Goal: Find specific fact: Find specific fact

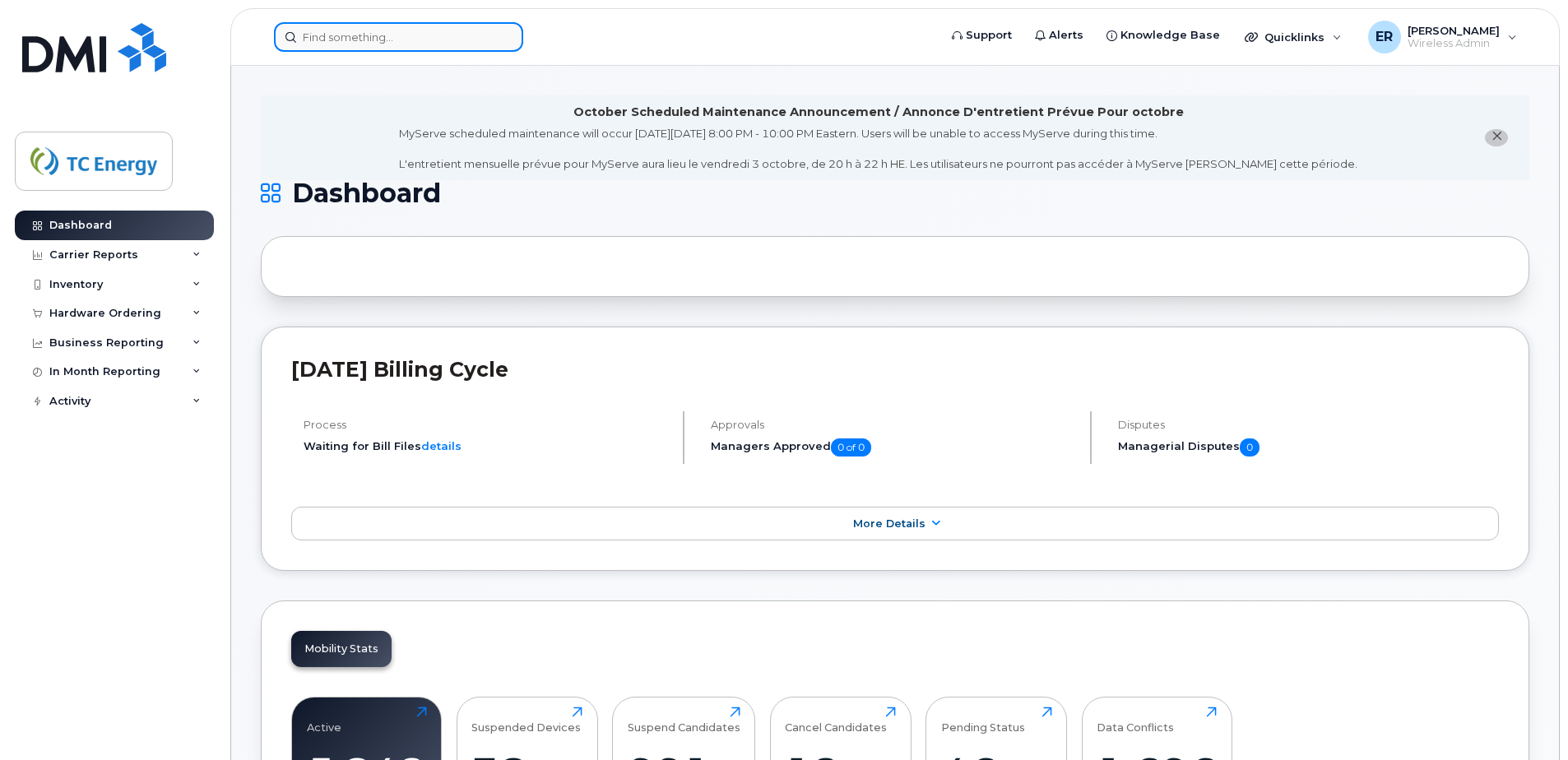
click at [390, 46] on input at bounding box center [398, 37] width 249 height 30
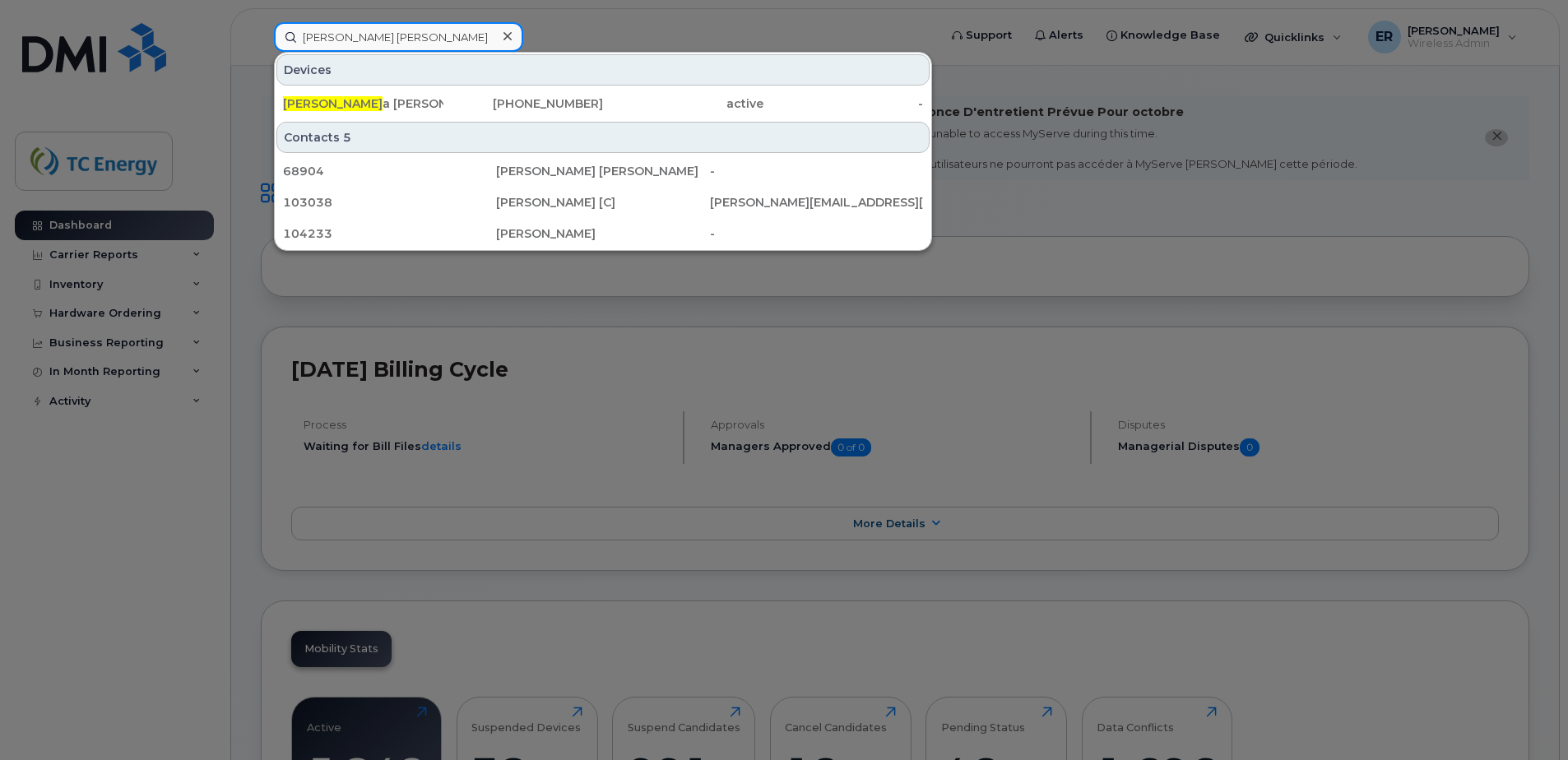
type input "maria catalina"
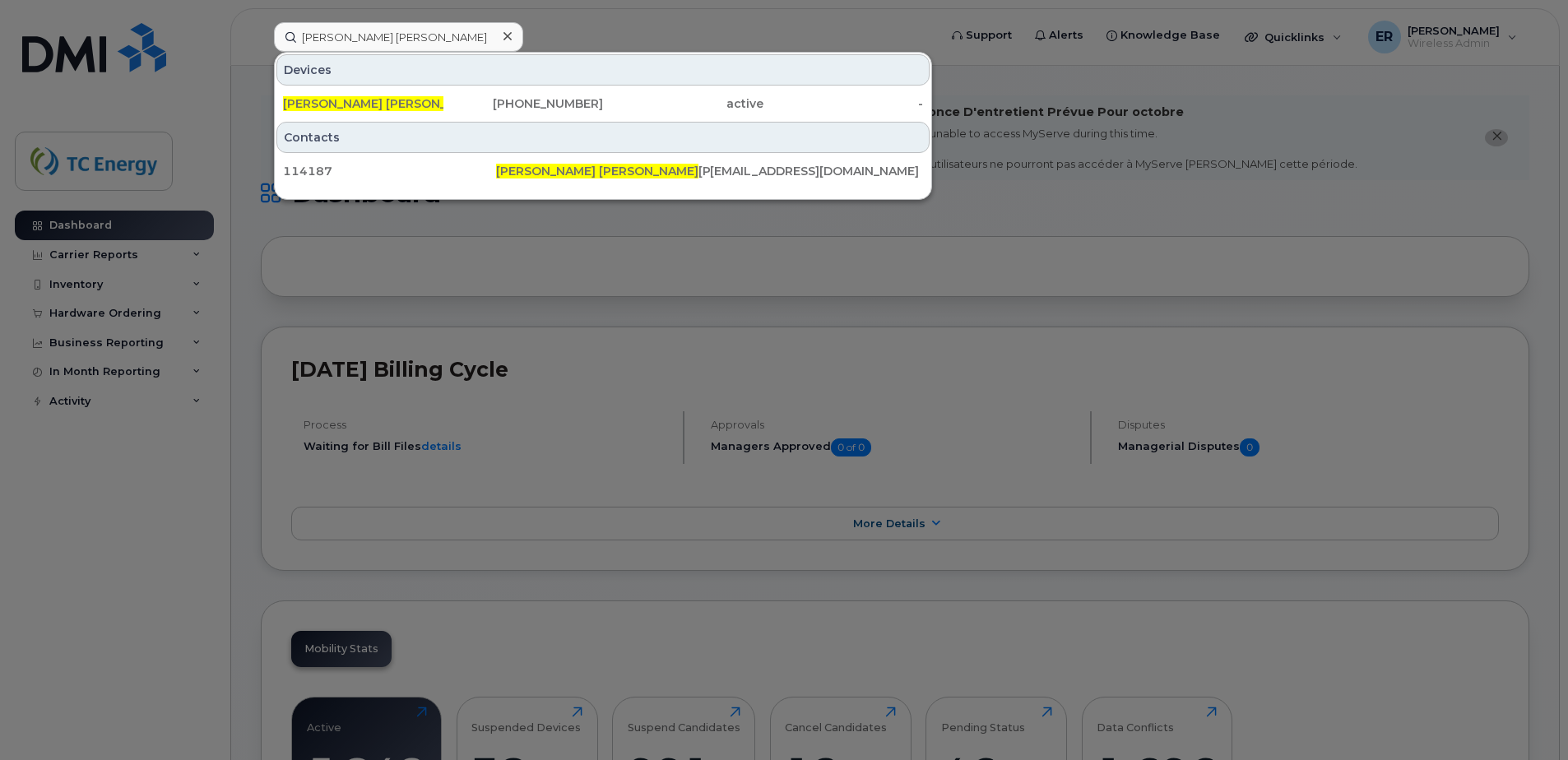
drag, startPoint x: 393, startPoint y: 106, endPoint x: 408, endPoint y: 150, distance: 46.5
click at [393, 106] on div "Maria Catalina Valadez Olivos" at bounding box center [363, 103] width 161 height 17
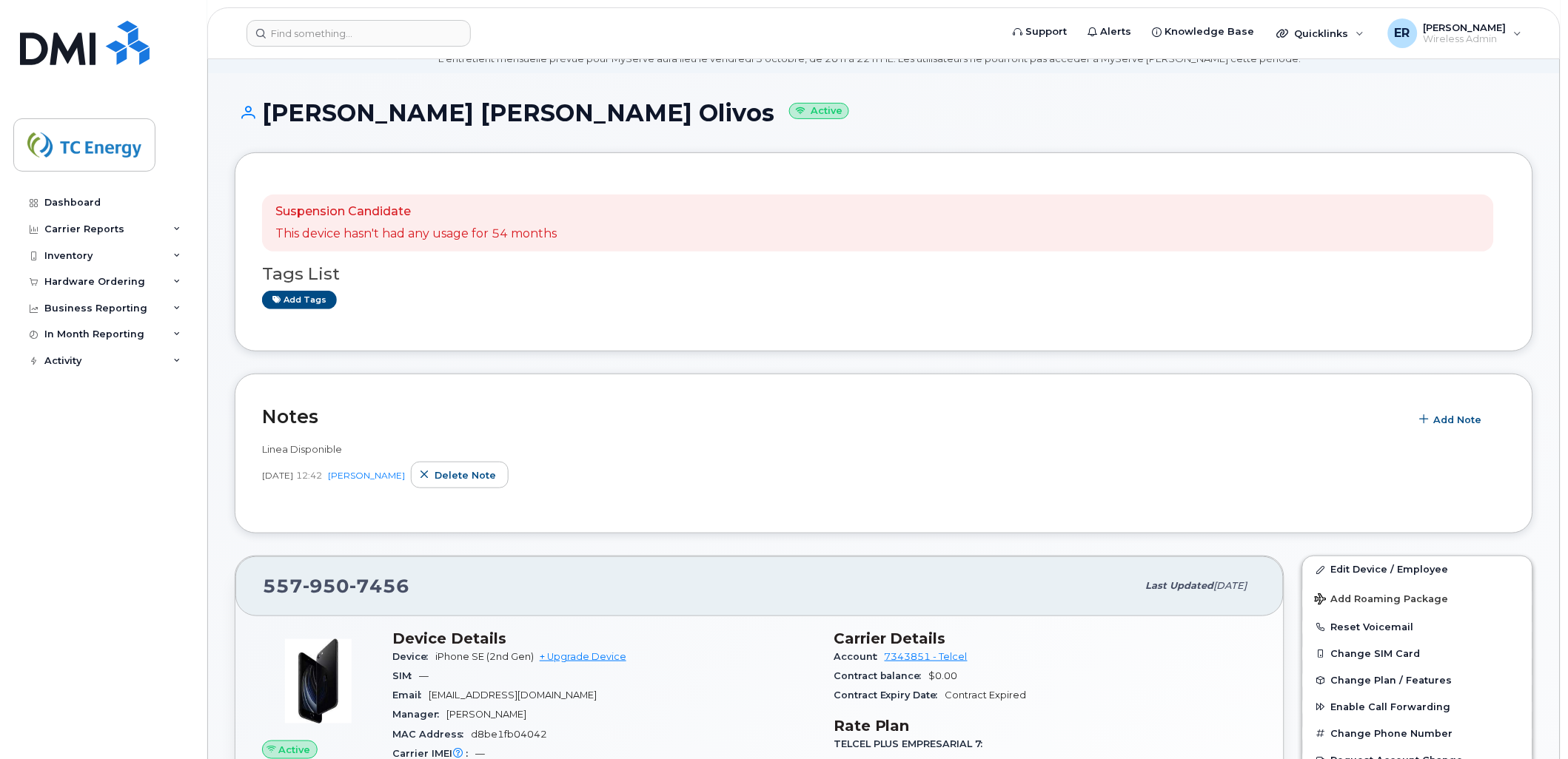
scroll to position [164, 0]
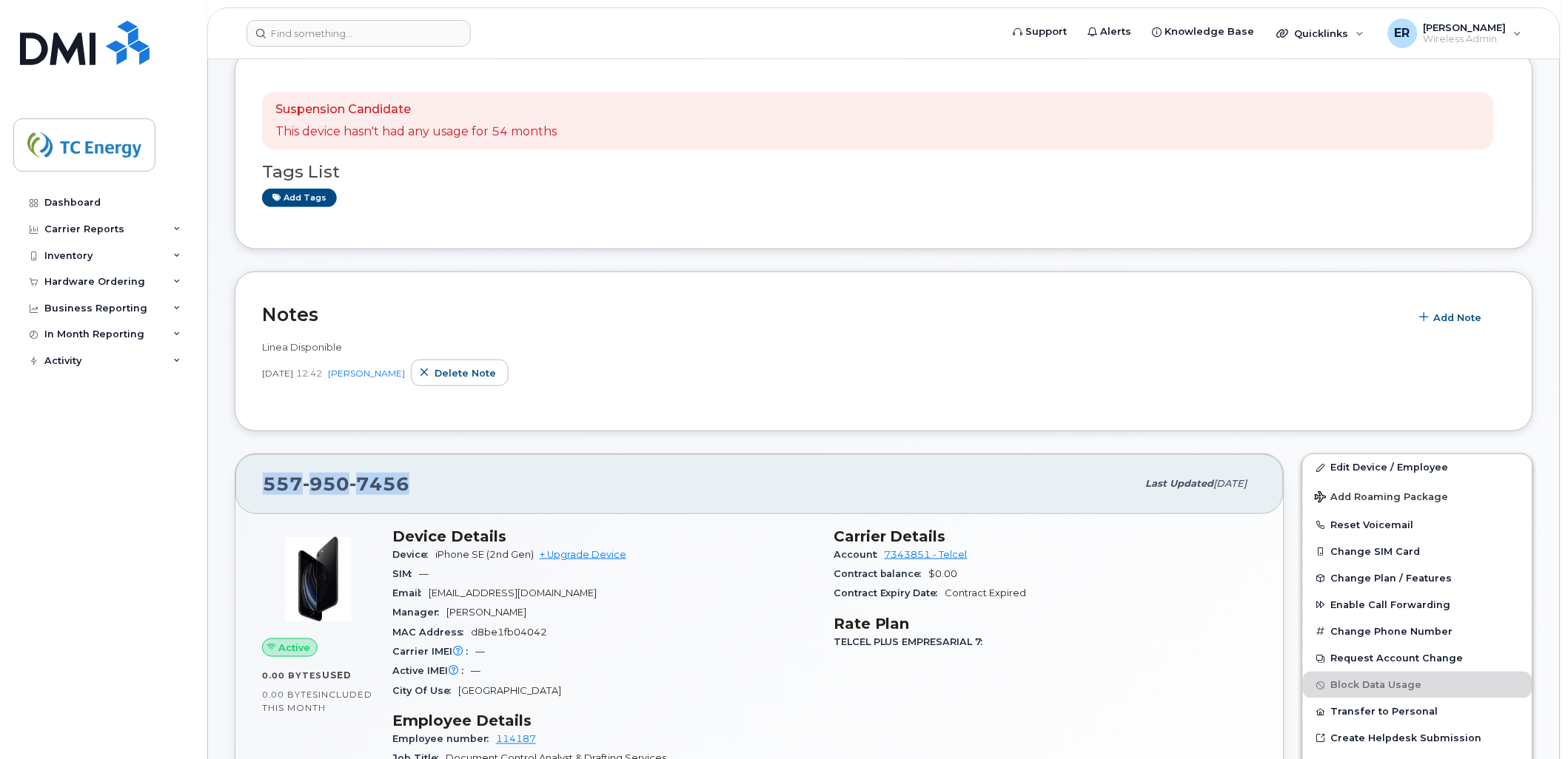
drag, startPoint x: 416, startPoint y: 483, endPoint x: 266, endPoint y: 491, distance: 150.2
click at [265, 491] on div "[PHONE_NUMBER]" at bounding box center [700, 484] width 874 height 31
copy span "[PHONE_NUMBER]"
click at [389, 38] on input at bounding box center [358, 33] width 224 height 27
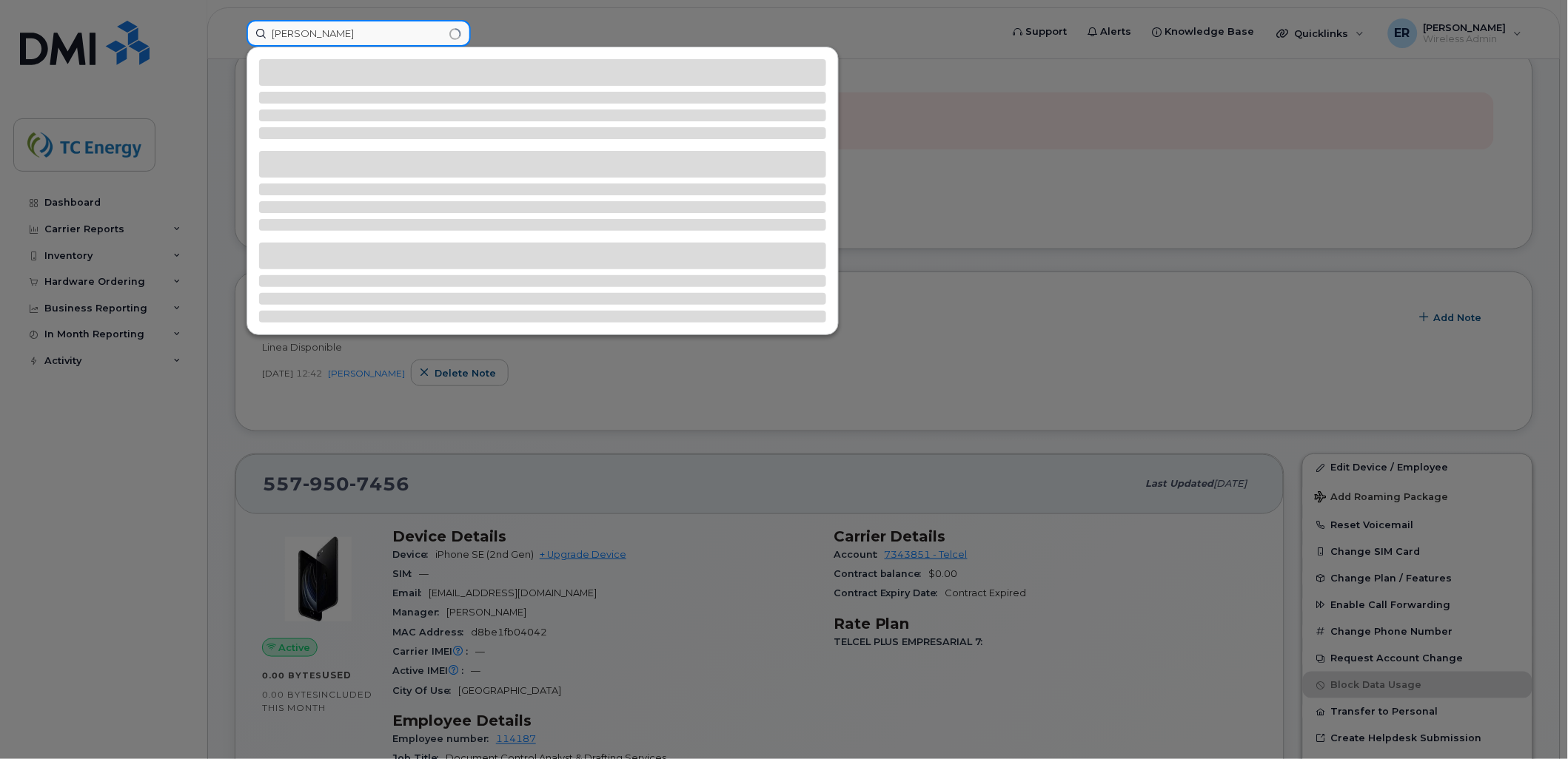
type input "gabriel lopez"
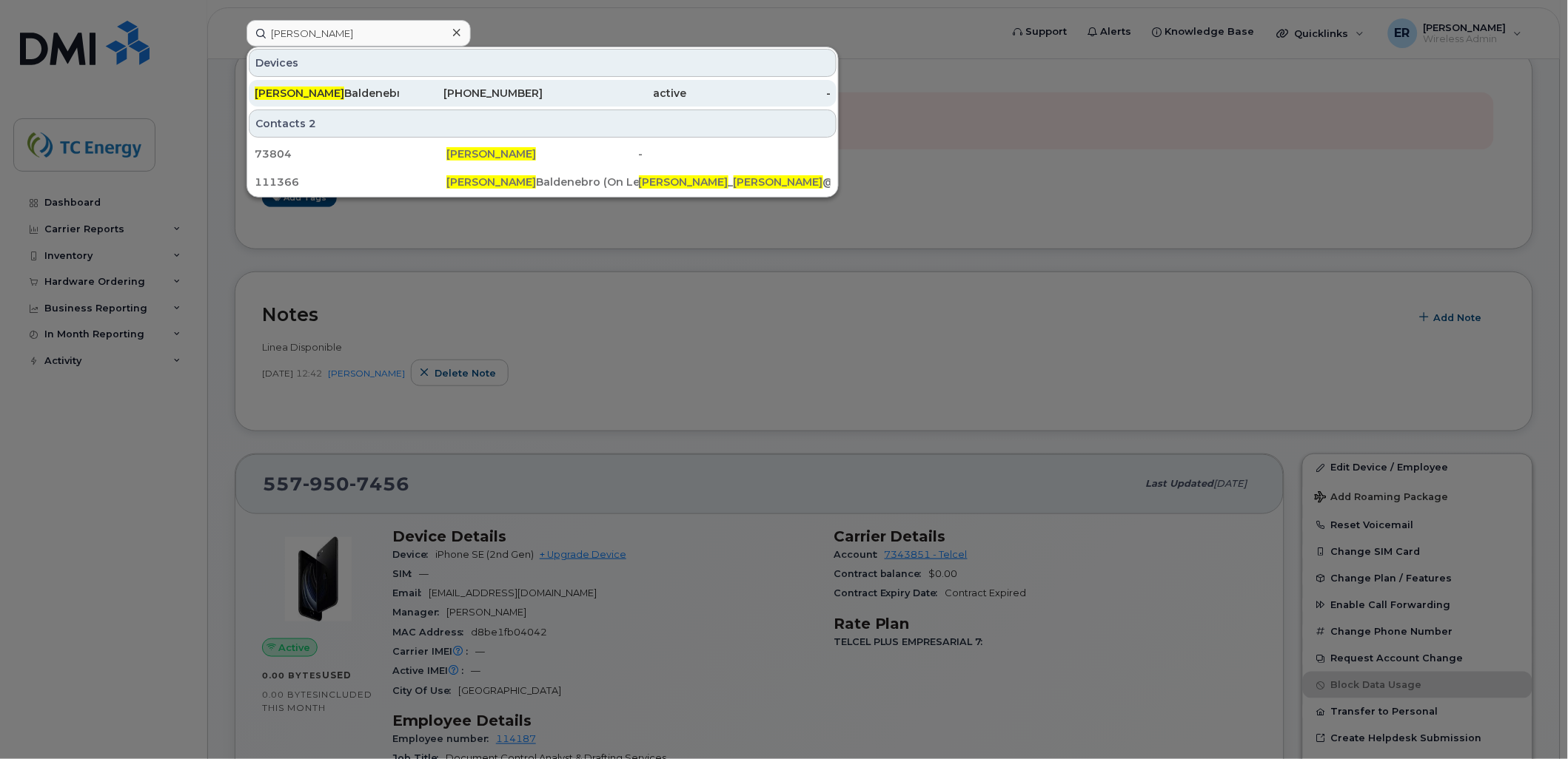
click at [317, 84] on div "Gabriel Lopez Baldenebro" at bounding box center [327, 94] width 145 height 27
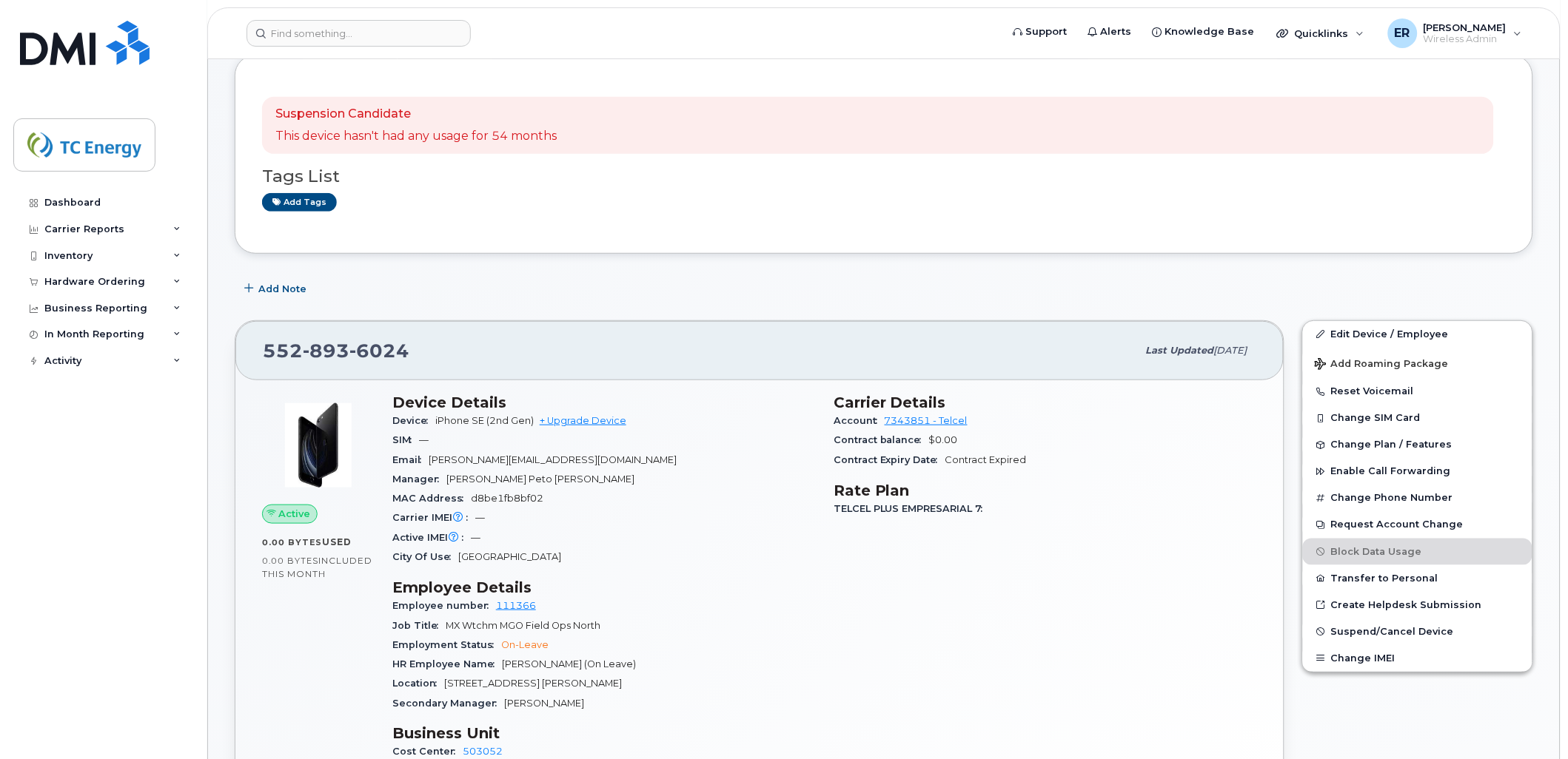
scroll to position [328, 0]
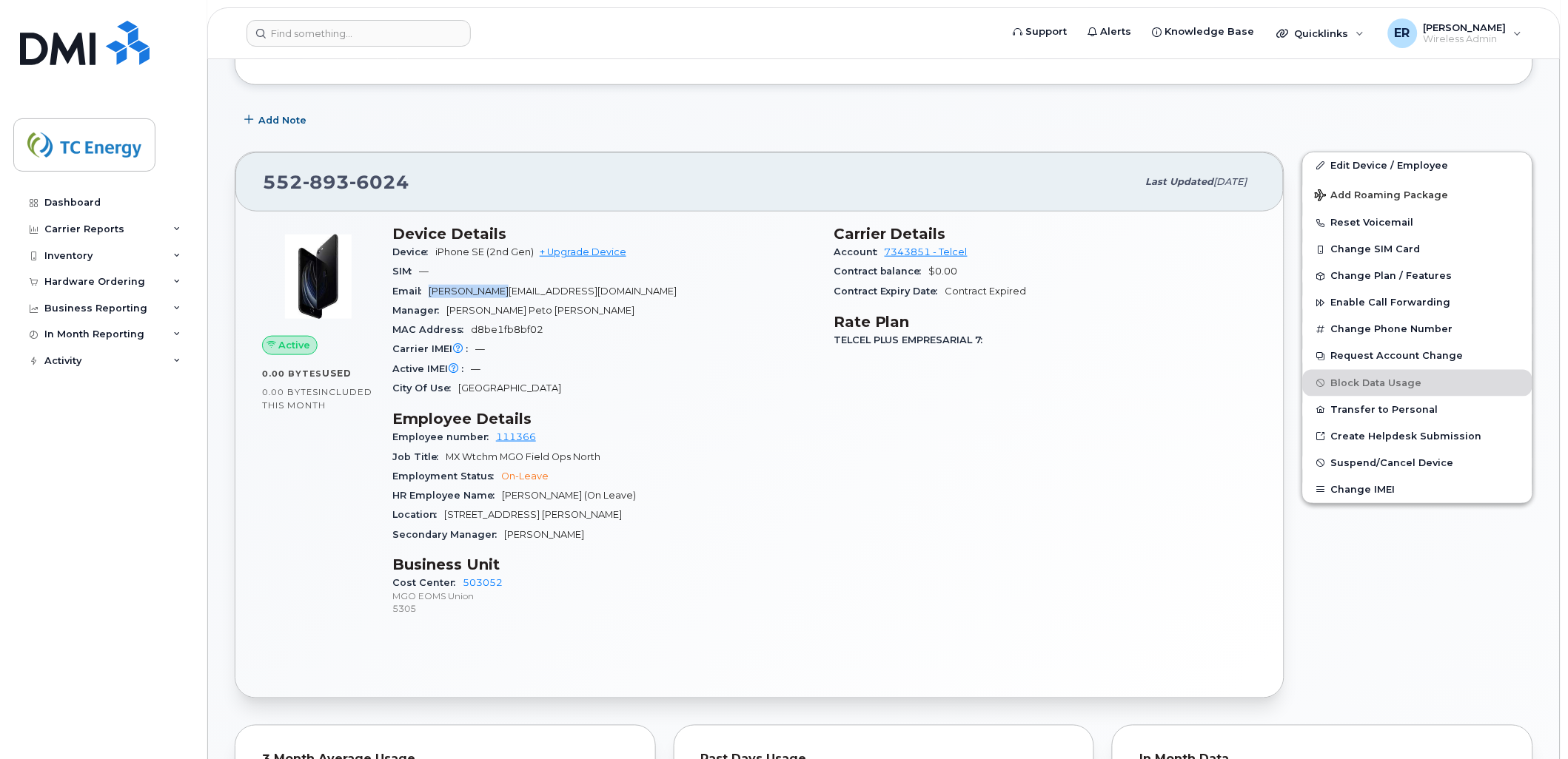
drag, startPoint x: 430, startPoint y: 287, endPoint x: 494, endPoint y: 294, distance: 64.4
click at [493, 293] on div "Email gabriel_lopez@tcenergy.com" at bounding box center [604, 292] width 424 height 19
copy span "gabriel_lopez"
click at [266, 28] on input at bounding box center [358, 33] width 224 height 27
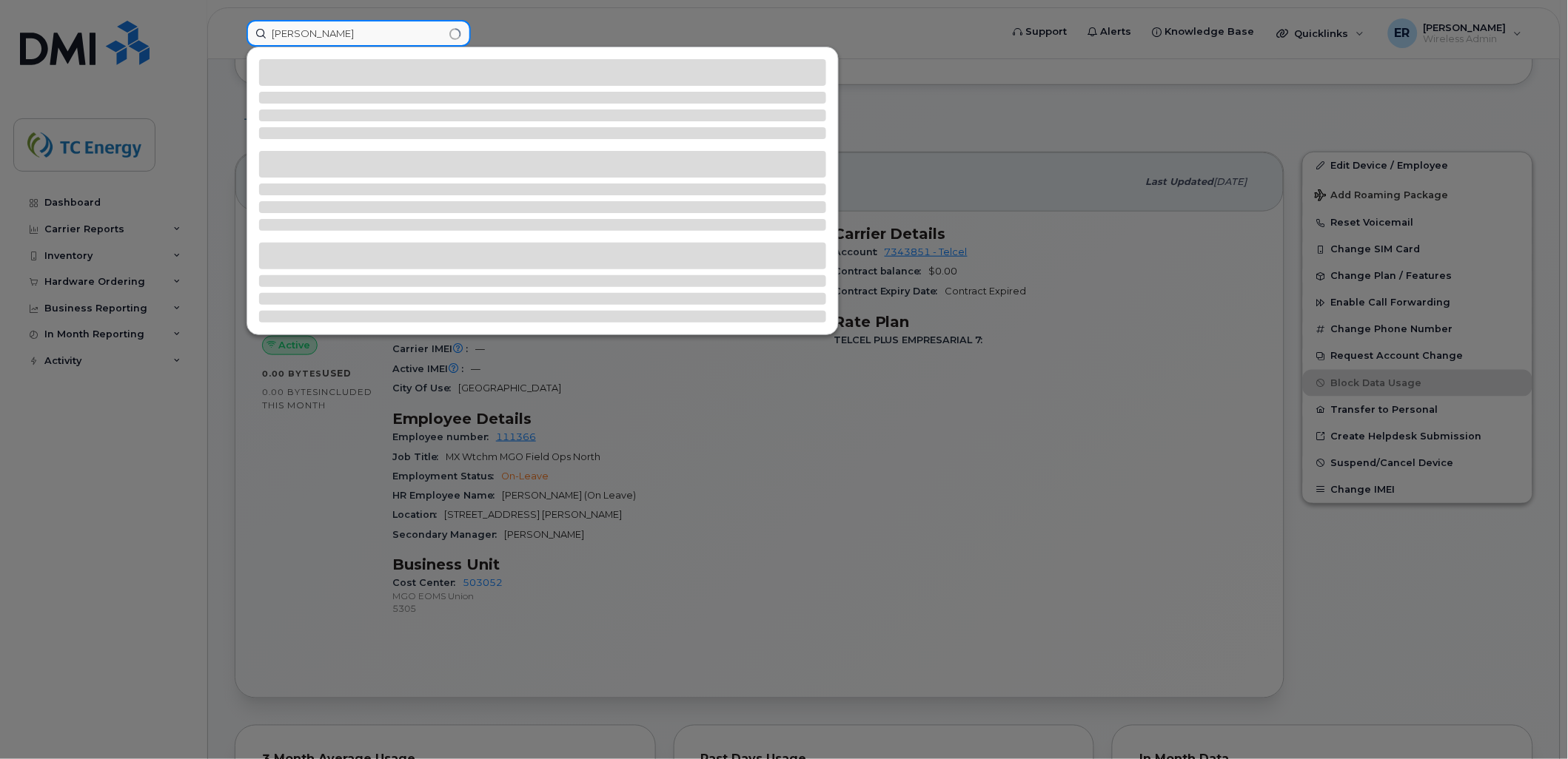
type input "Rogelio alfredo"
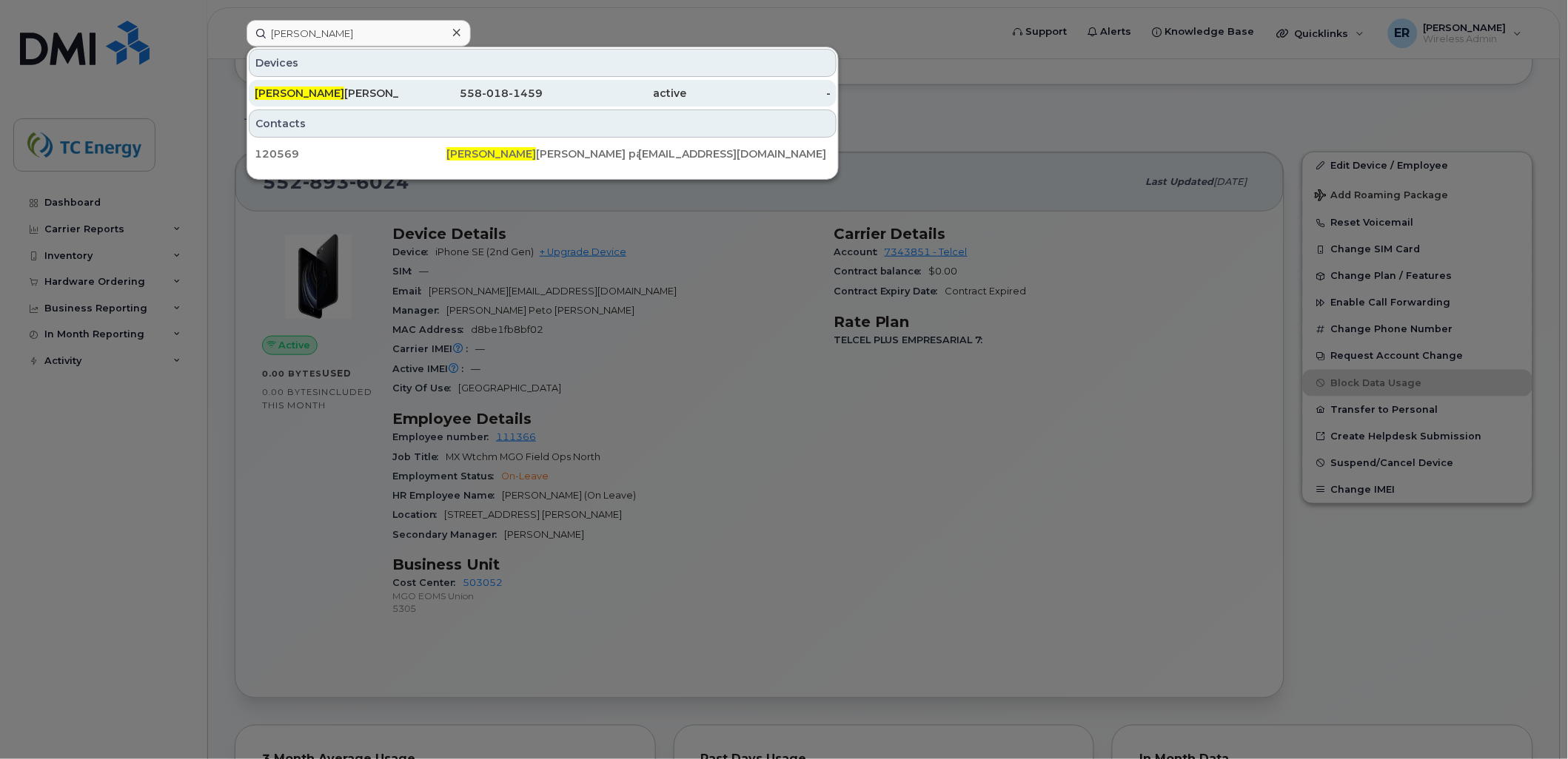
click at [341, 89] on div "Rogelio Alfredo Montiel" at bounding box center [327, 93] width 145 height 15
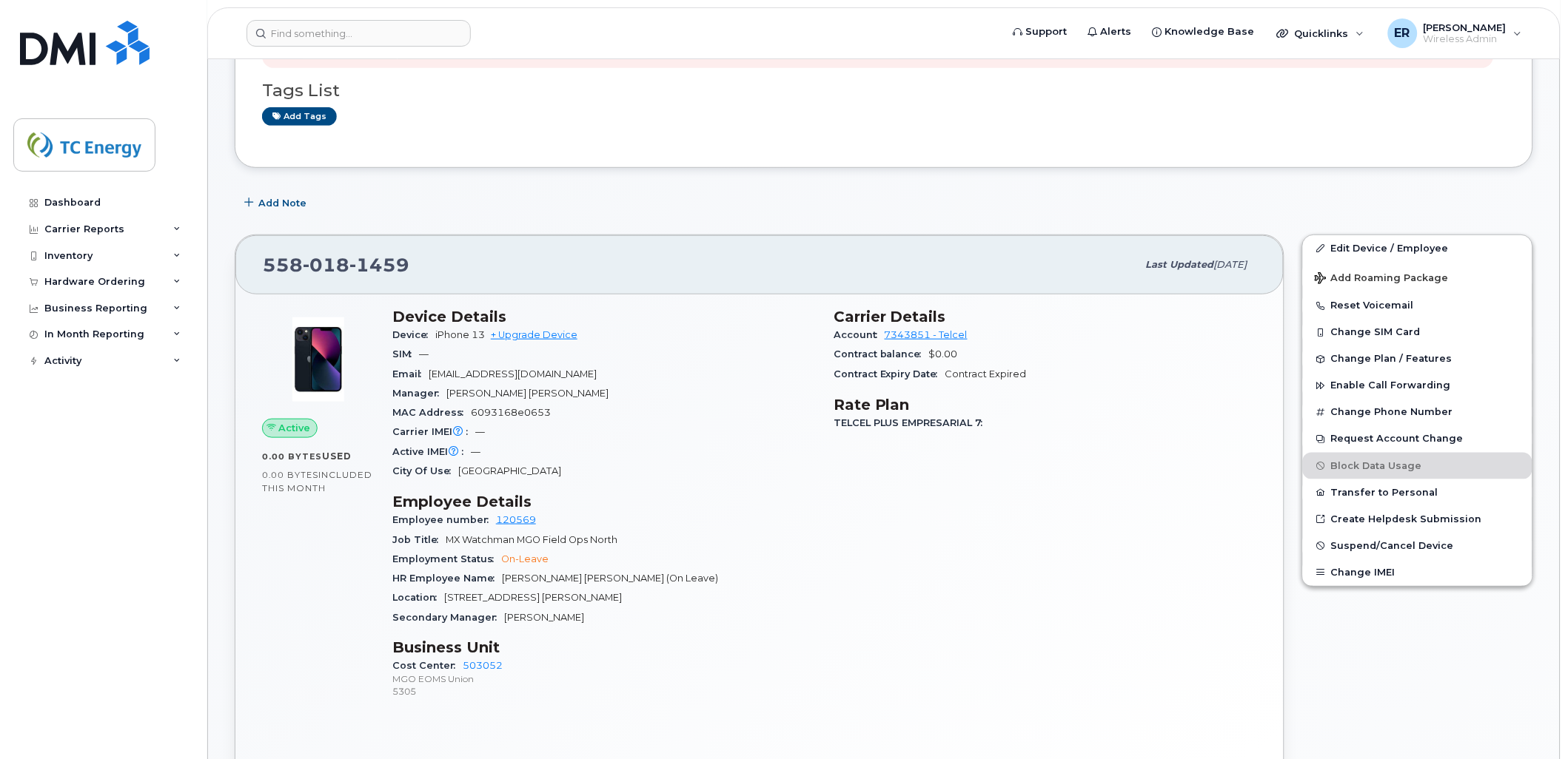
scroll to position [247, 0]
drag, startPoint x: 409, startPoint y: 28, endPoint x: 467, endPoint y: 37, distance: 58.7
click at [409, 28] on input at bounding box center [358, 33] width 224 height 27
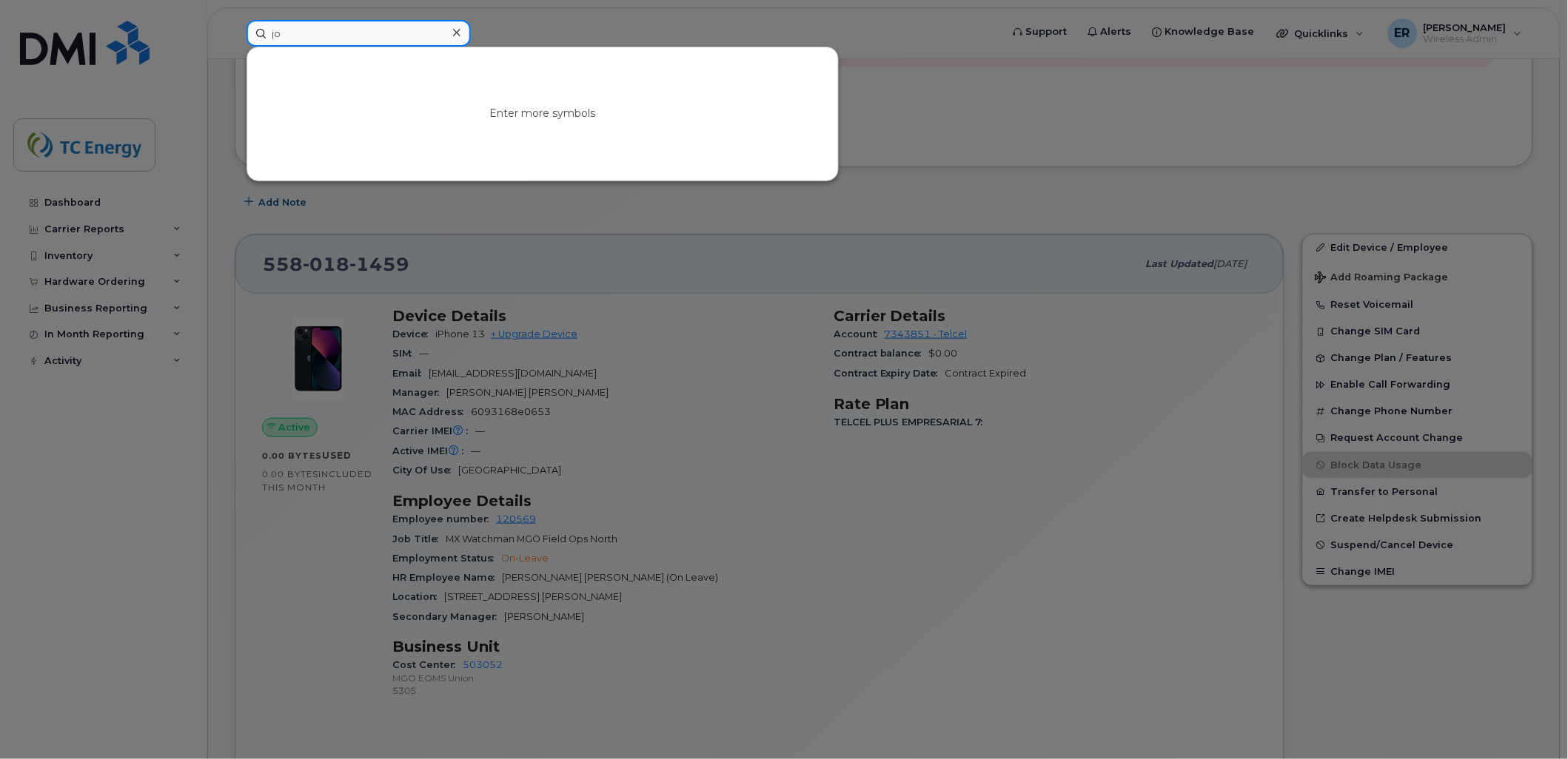
type input "jo"
click at [868, 551] on div at bounding box center [784, 380] width 1568 height 759
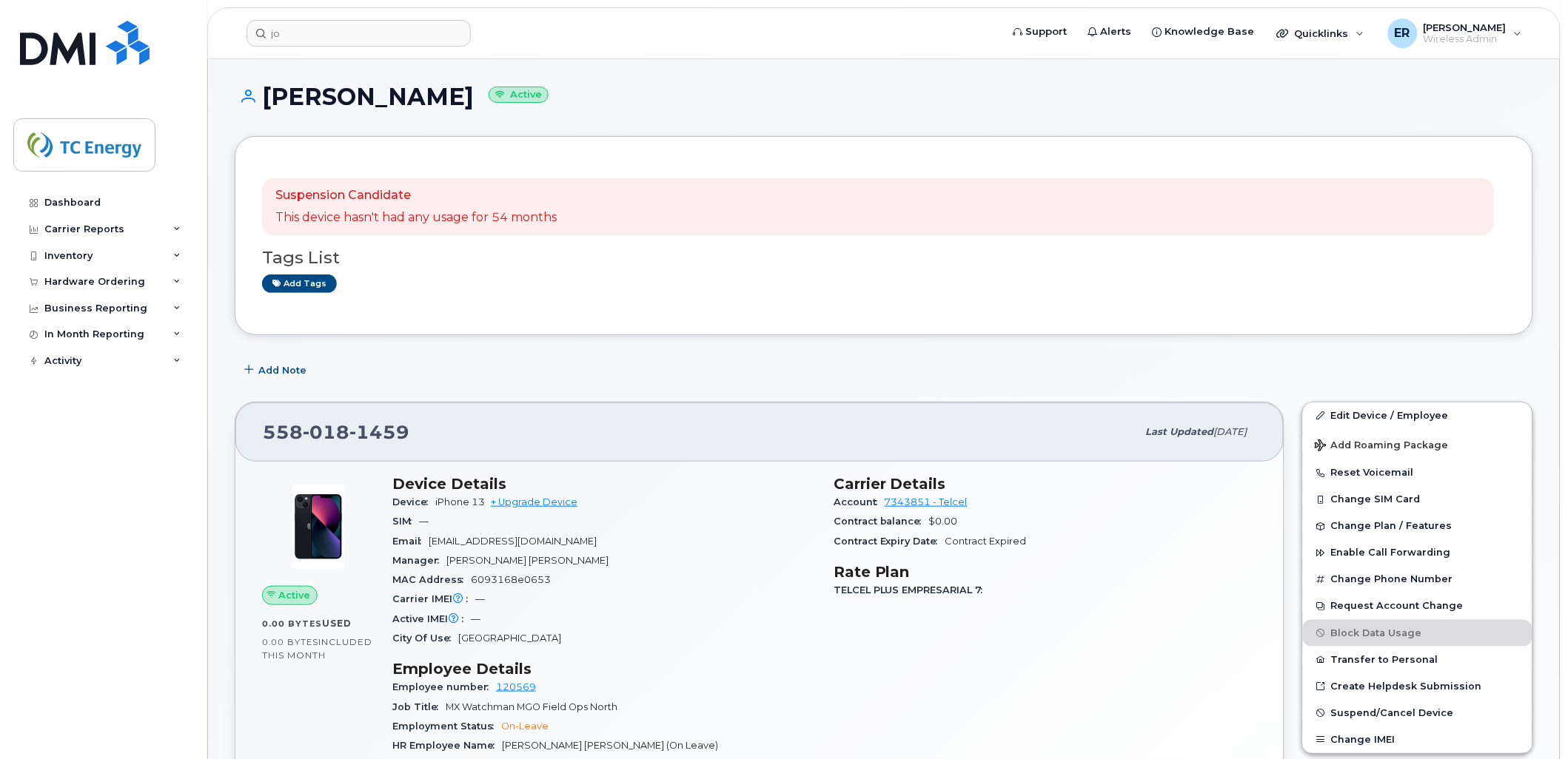
scroll to position [0, 0]
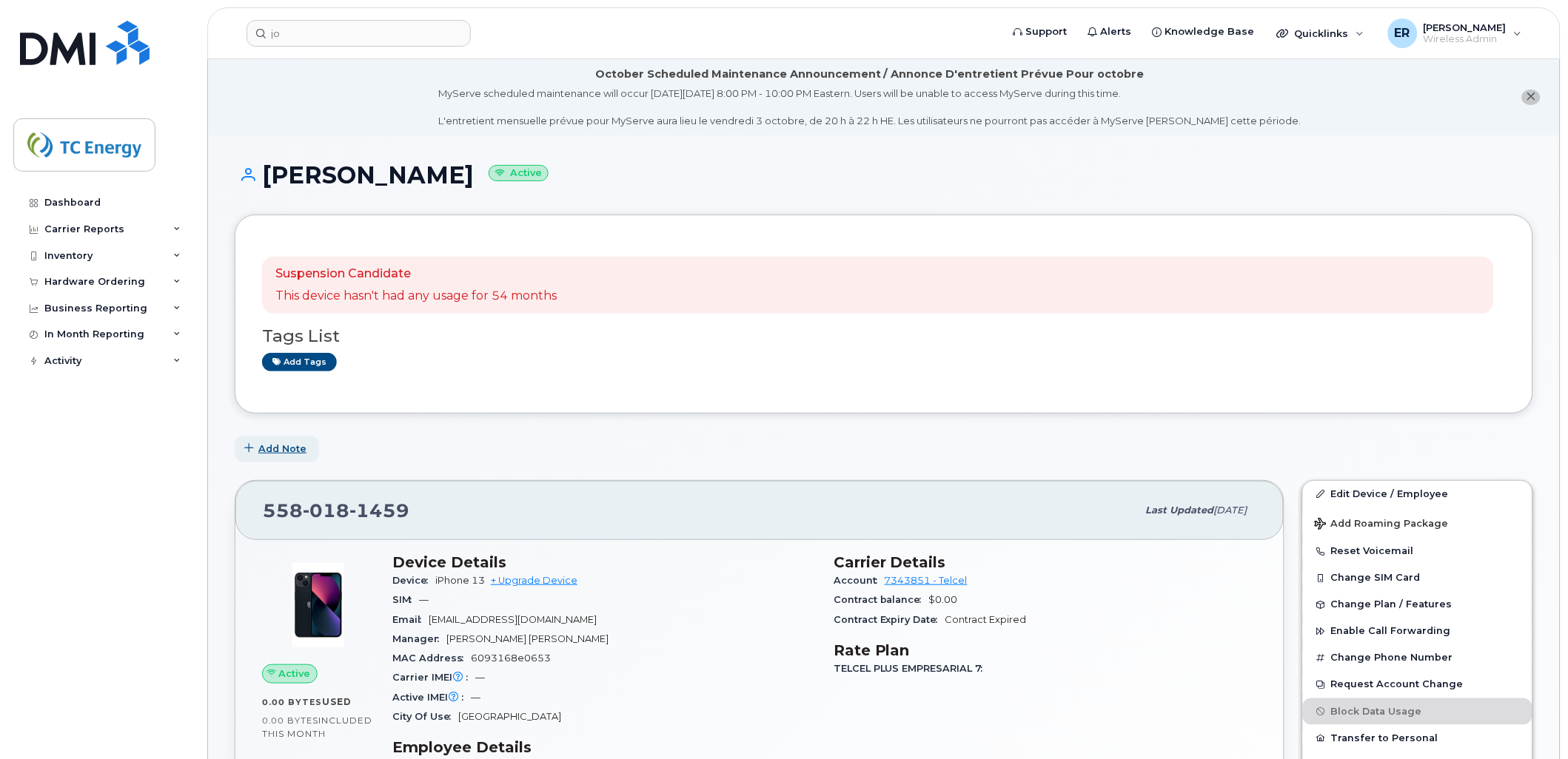
click at [288, 447] on span "Add Note" at bounding box center [282, 449] width 48 height 14
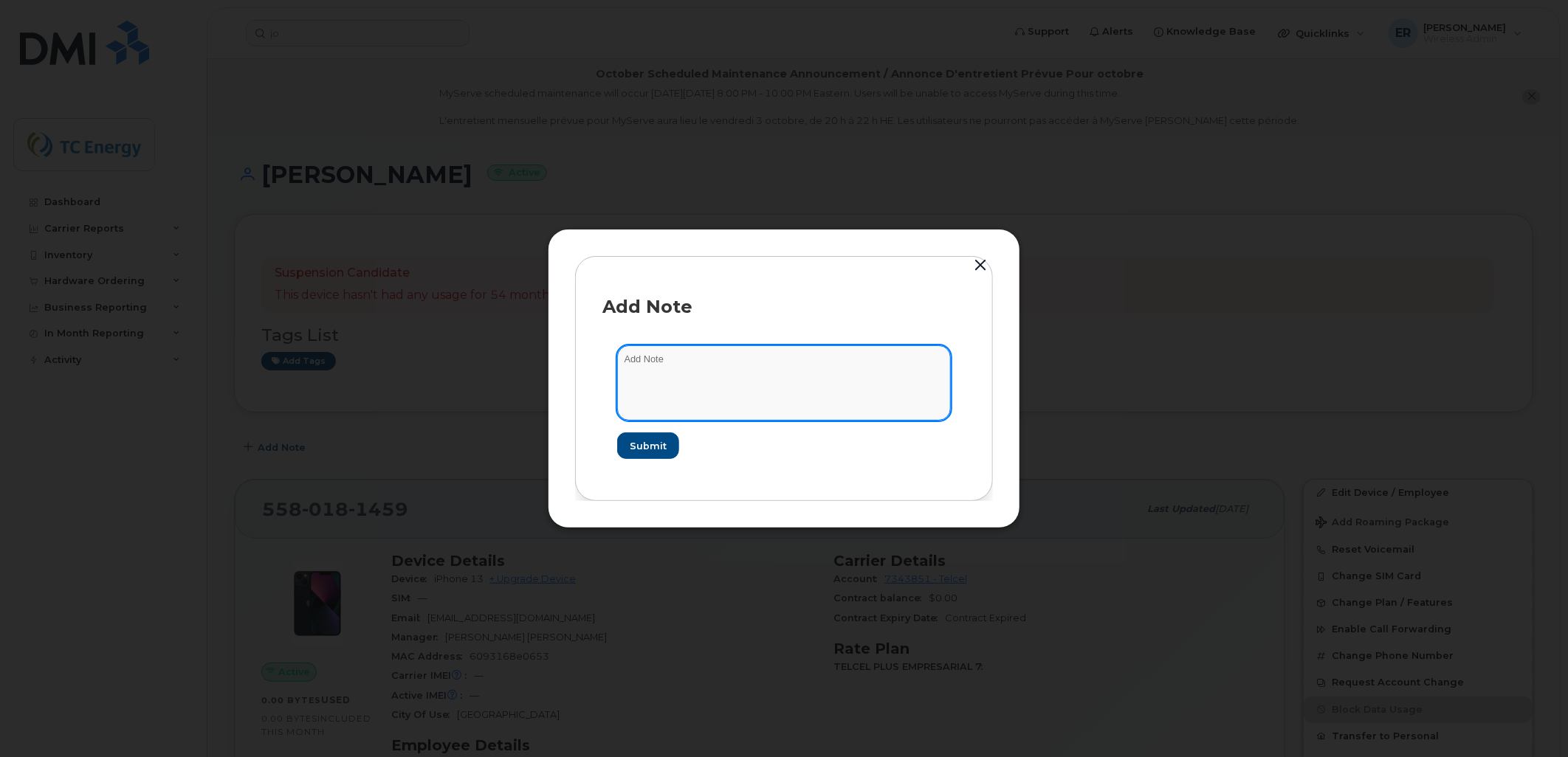
click at [653, 372] on textarea at bounding box center [784, 383] width 334 height 75
type textarea "Linea Disponible"
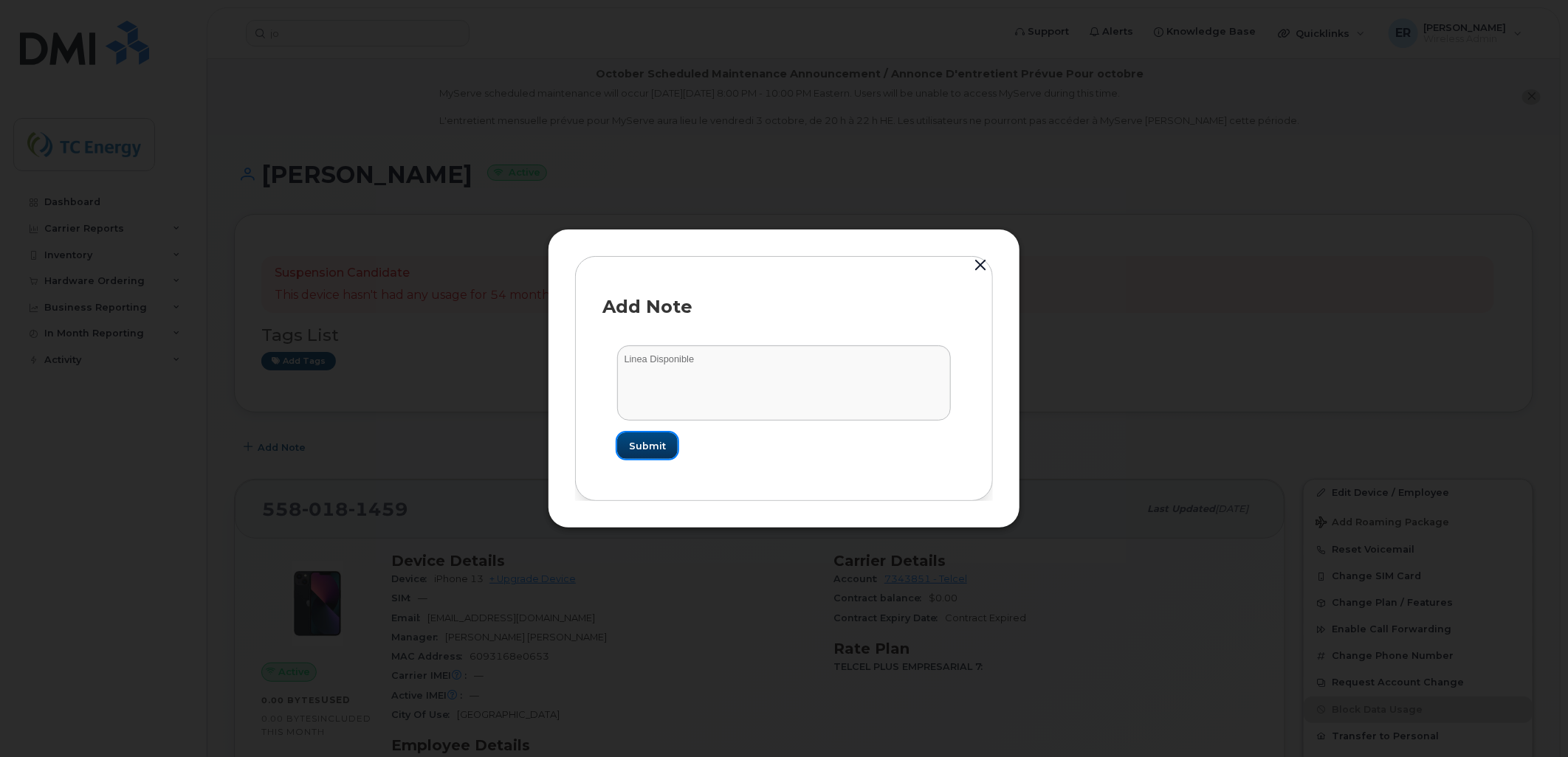
click at [655, 440] on span "Submit" at bounding box center [647, 446] width 37 height 14
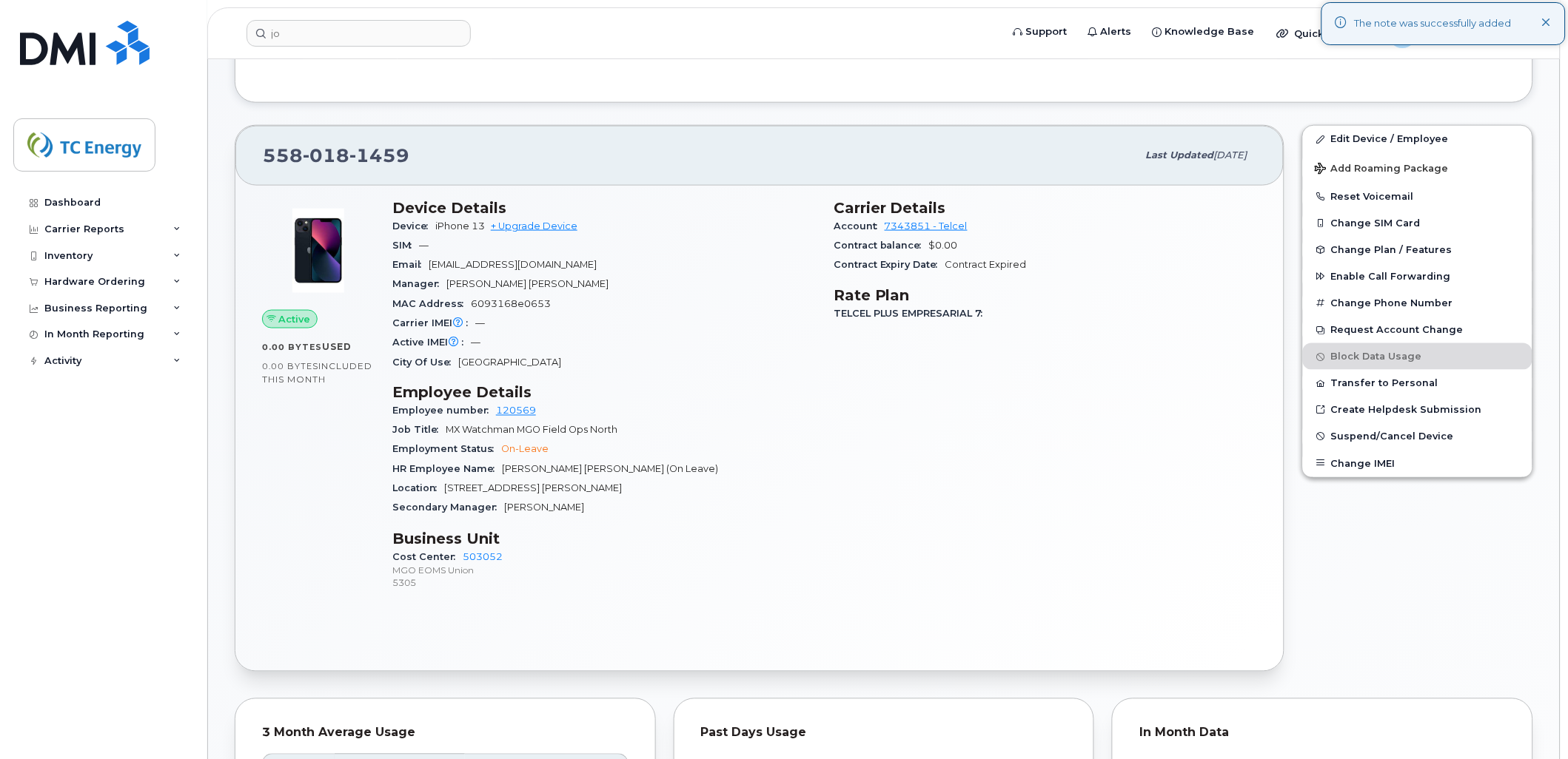
scroll to position [82, 0]
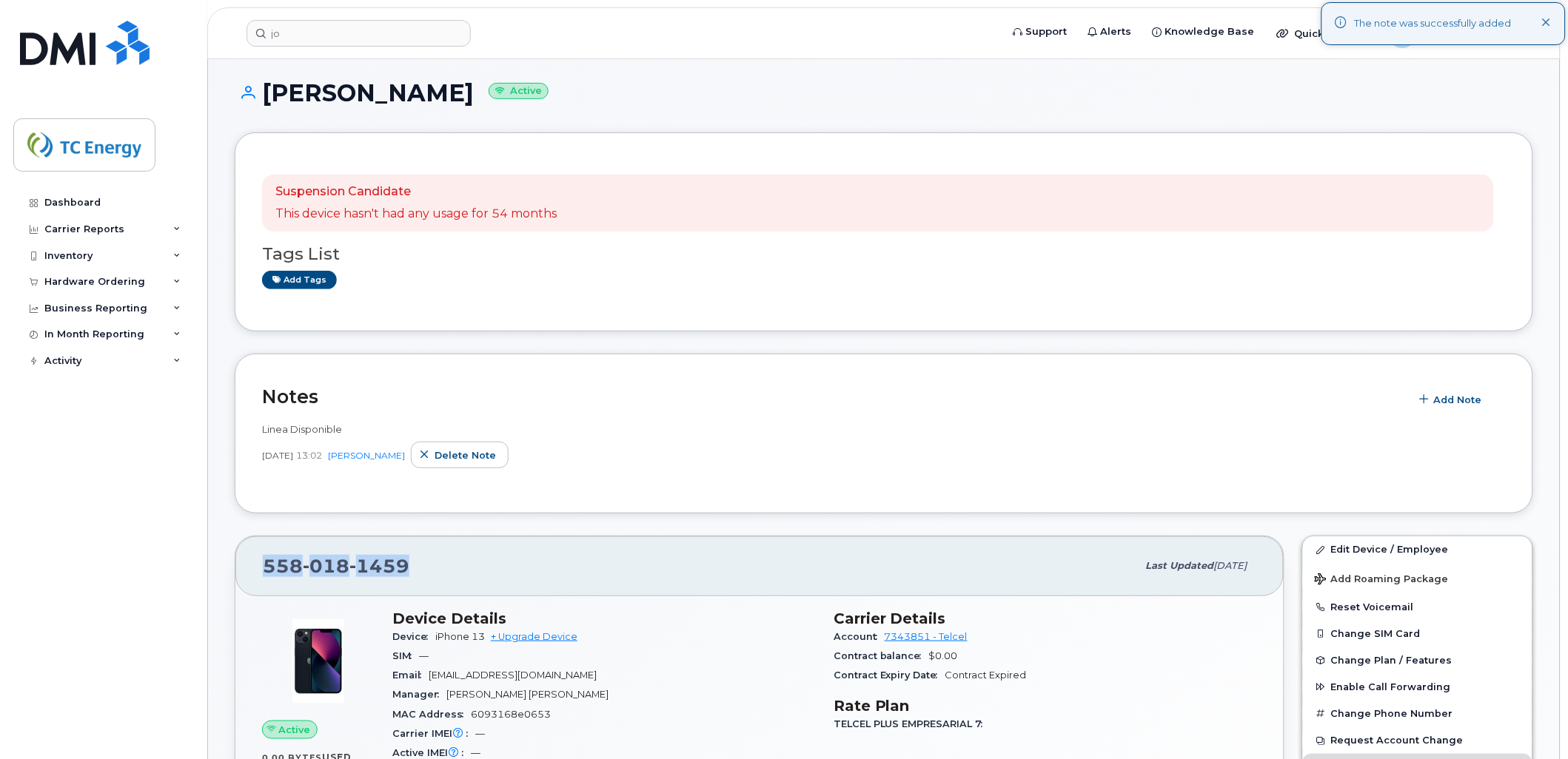
drag, startPoint x: 417, startPoint y: 559, endPoint x: 254, endPoint y: 559, distance: 163.0
click at [254, 559] on div "558 018 1459 Last updated Sep 25, 2025" at bounding box center [759, 566] width 1048 height 59
copy span "558 018 1459"
click at [329, 18] on header "jo Support Alerts Knowledge Base Quicklinks Suspend / Cancel Device Change SIM …" at bounding box center [884, 33] width 1353 height 52
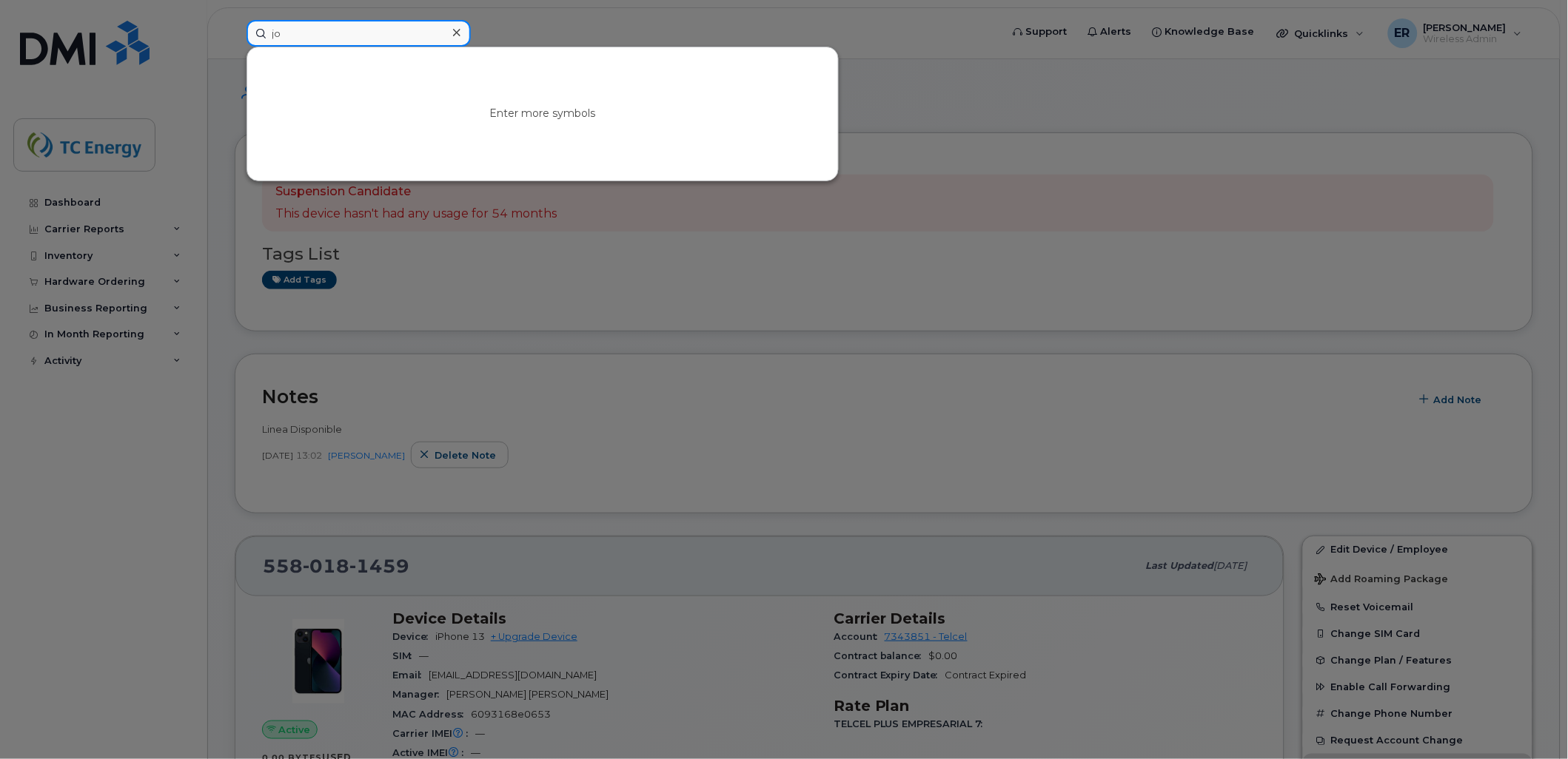
drag, startPoint x: 325, startPoint y: 33, endPoint x: 108, endPoint y: 0, distance: 219.5
click at [235, 20] on div "jo Enter more symbols" at bounding box center [619, 33] width 769 height 27
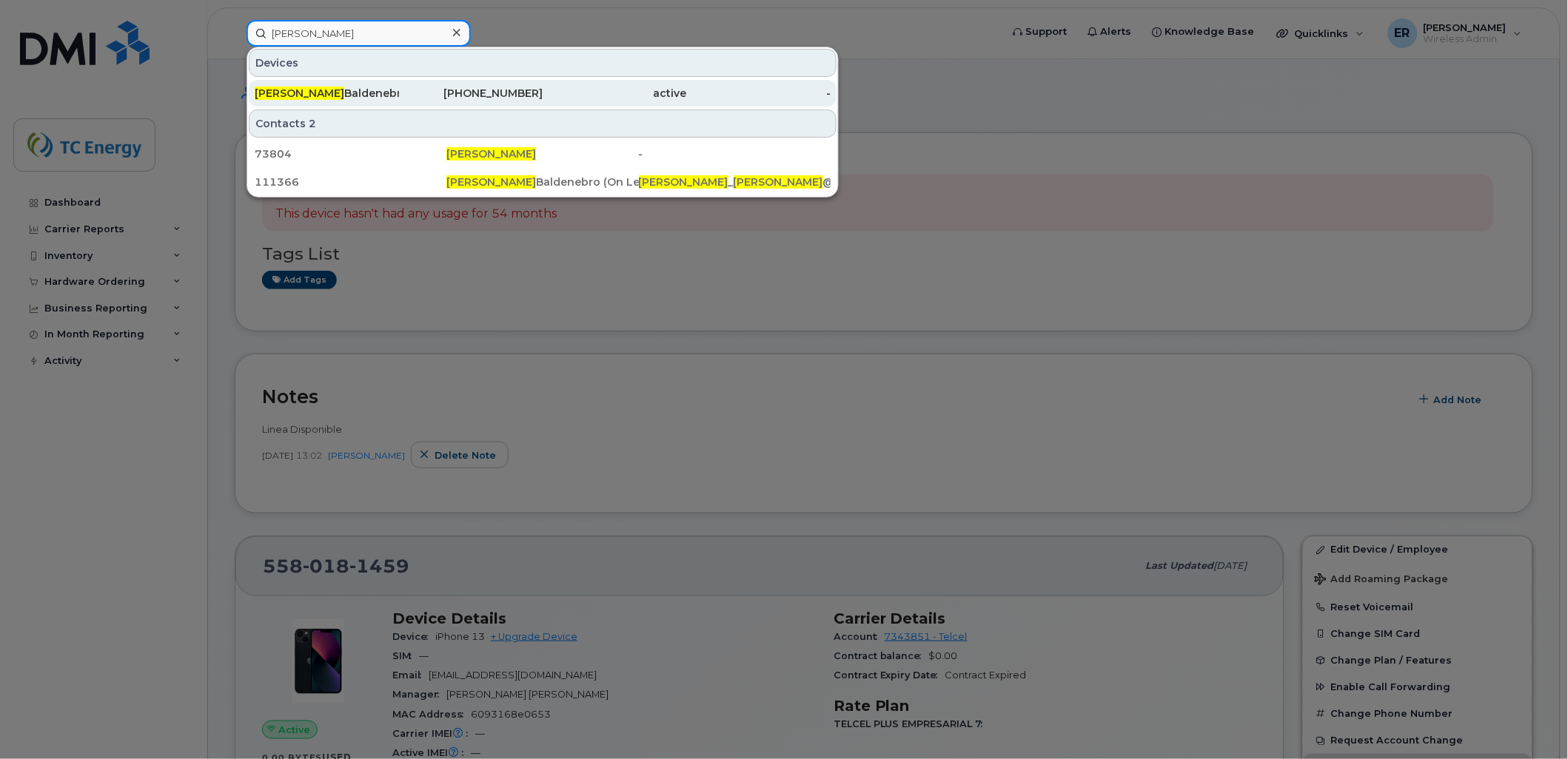
type input "gabriel lopez"
click at [339, 92] on div "Gabriel Lopez Baldenebro" at bounding box center [327, 93] width 145 height 15
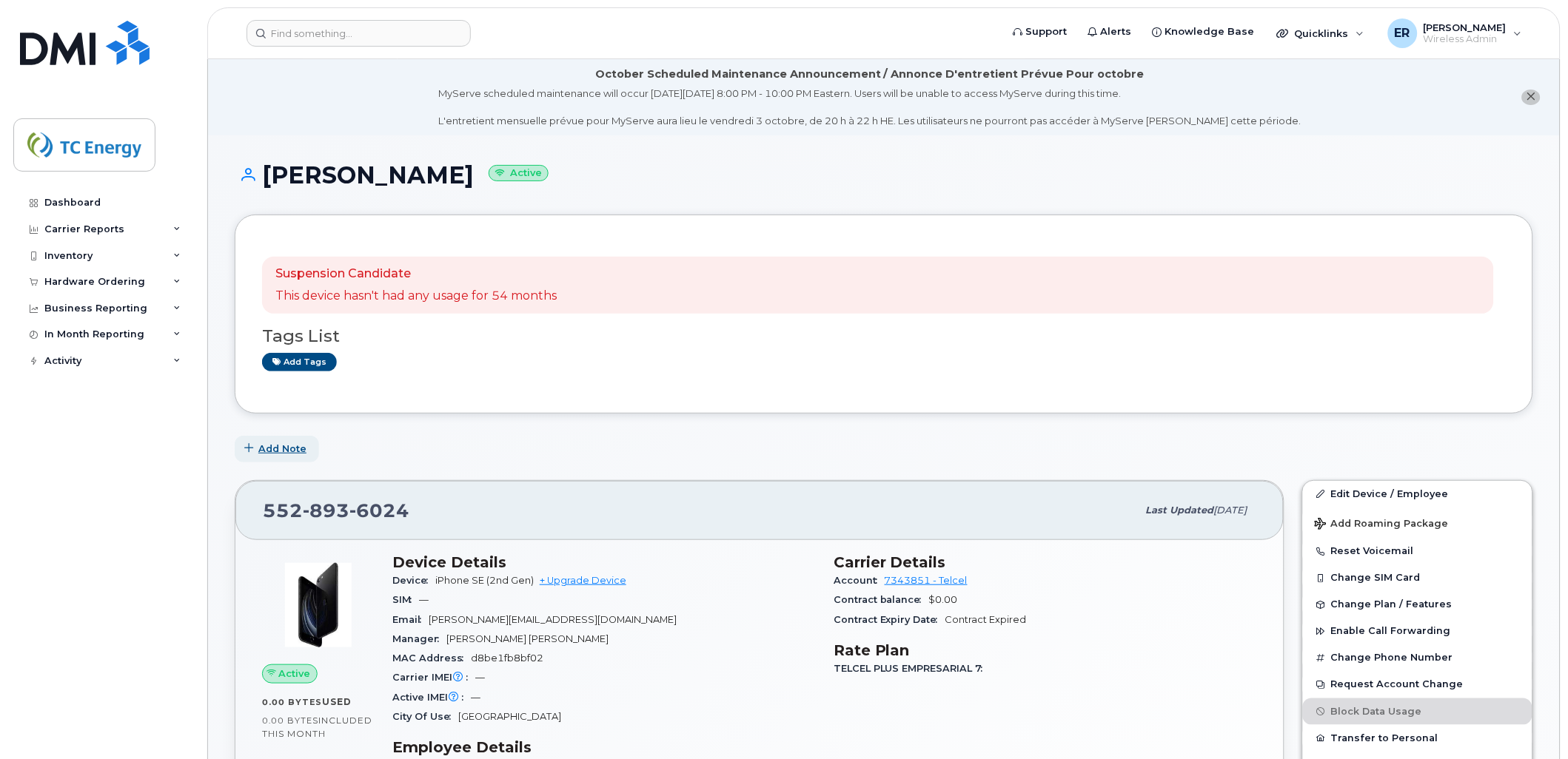
click at [290, 448] on span "Add Note" at bounding box center [282, 449] width 48 height 14
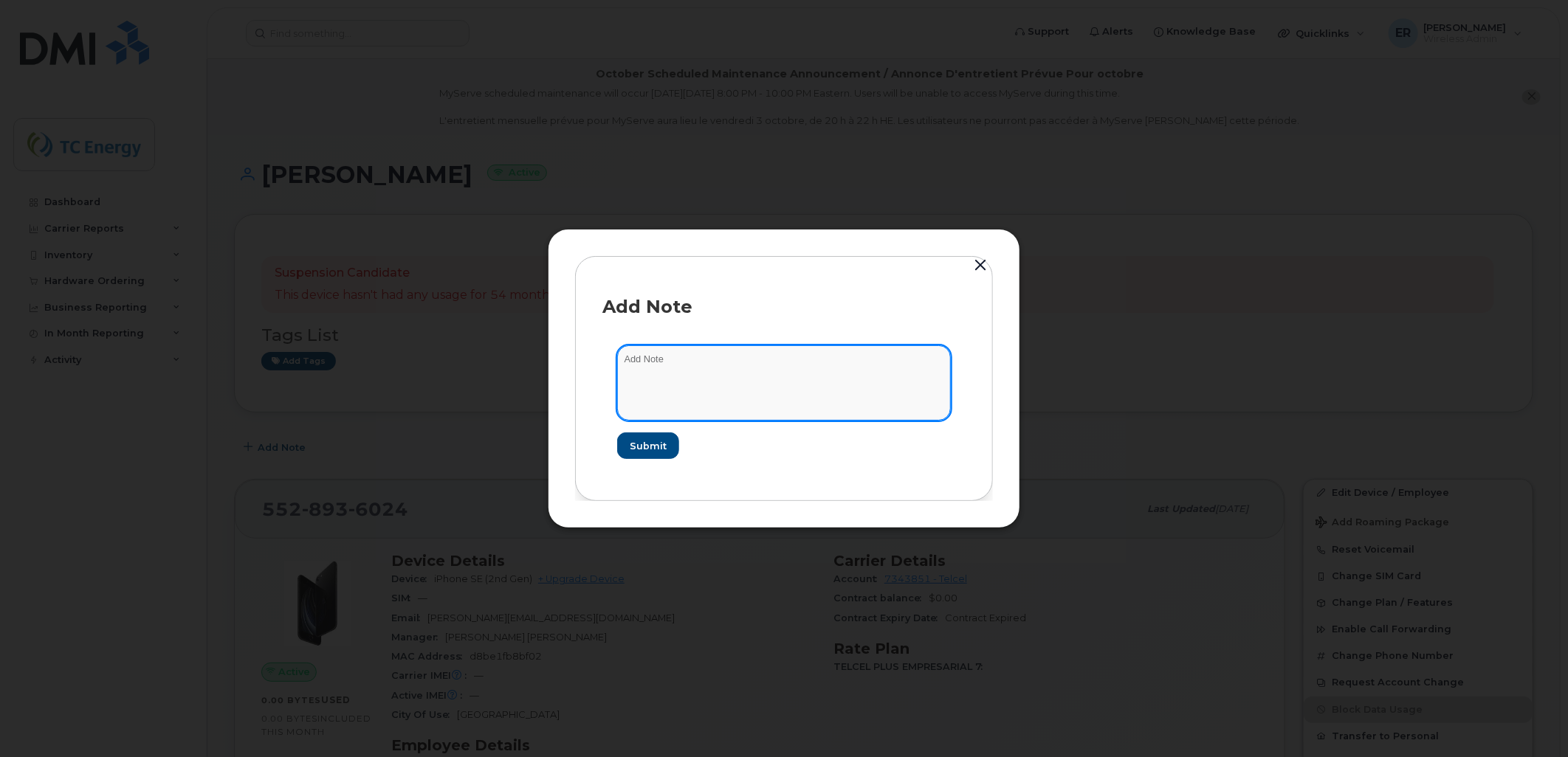
drag, startPoint x: 714, startPoint y: 378, endPoint x: 717, endPoint y: 369, distance: 9.5
click at [714, 374] on textarea at bounding box center [784, 383] width 334 height 75
type textarea "Linea Disponible"
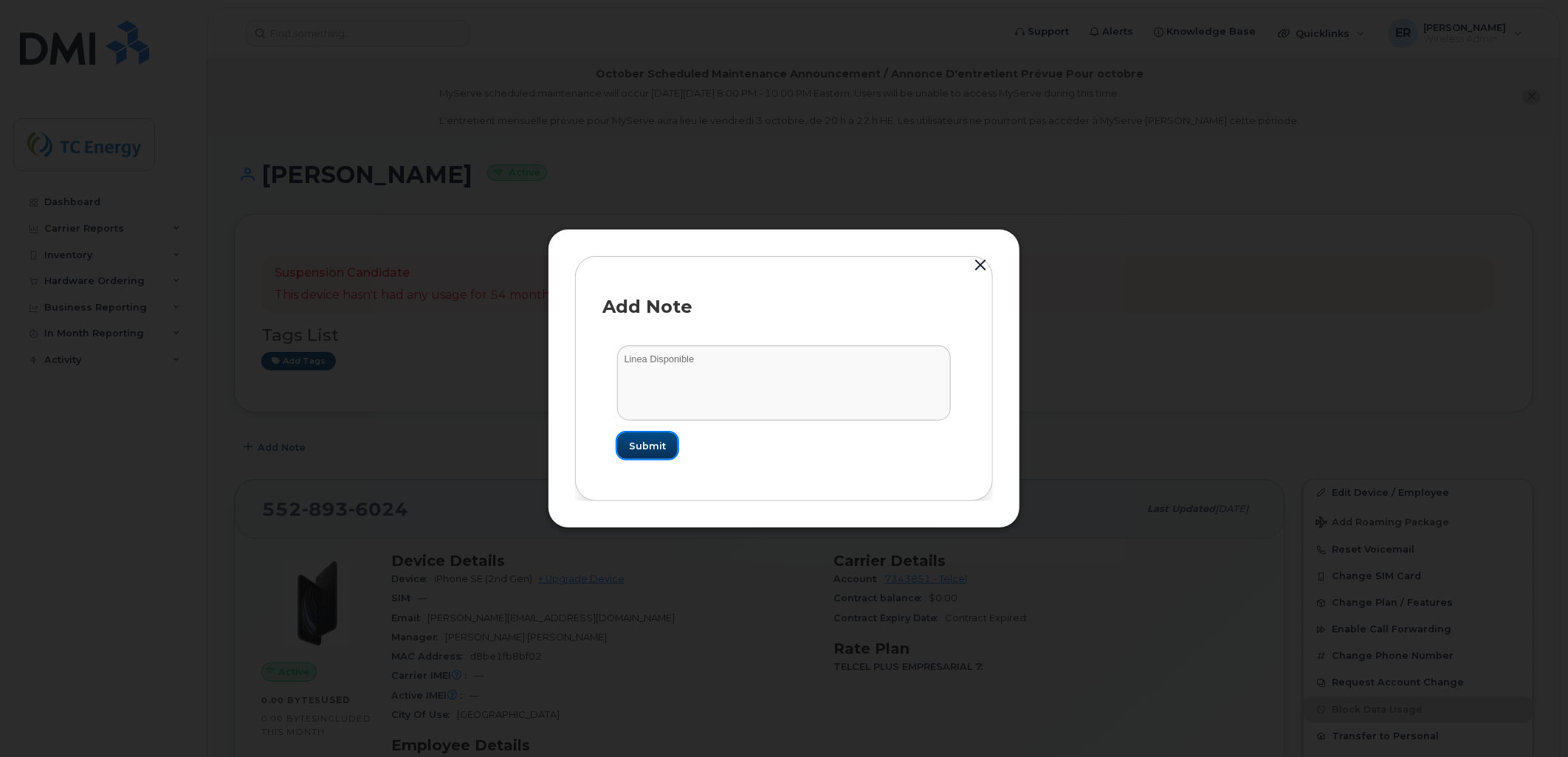
drag, startPoint x: 665, startPoint y: 443, endPoint x: 682, endPoint y: 433, distance: 19.7
click at [667, 440] on button "Submit" at bounding box center [647, 446] width 60 height 27
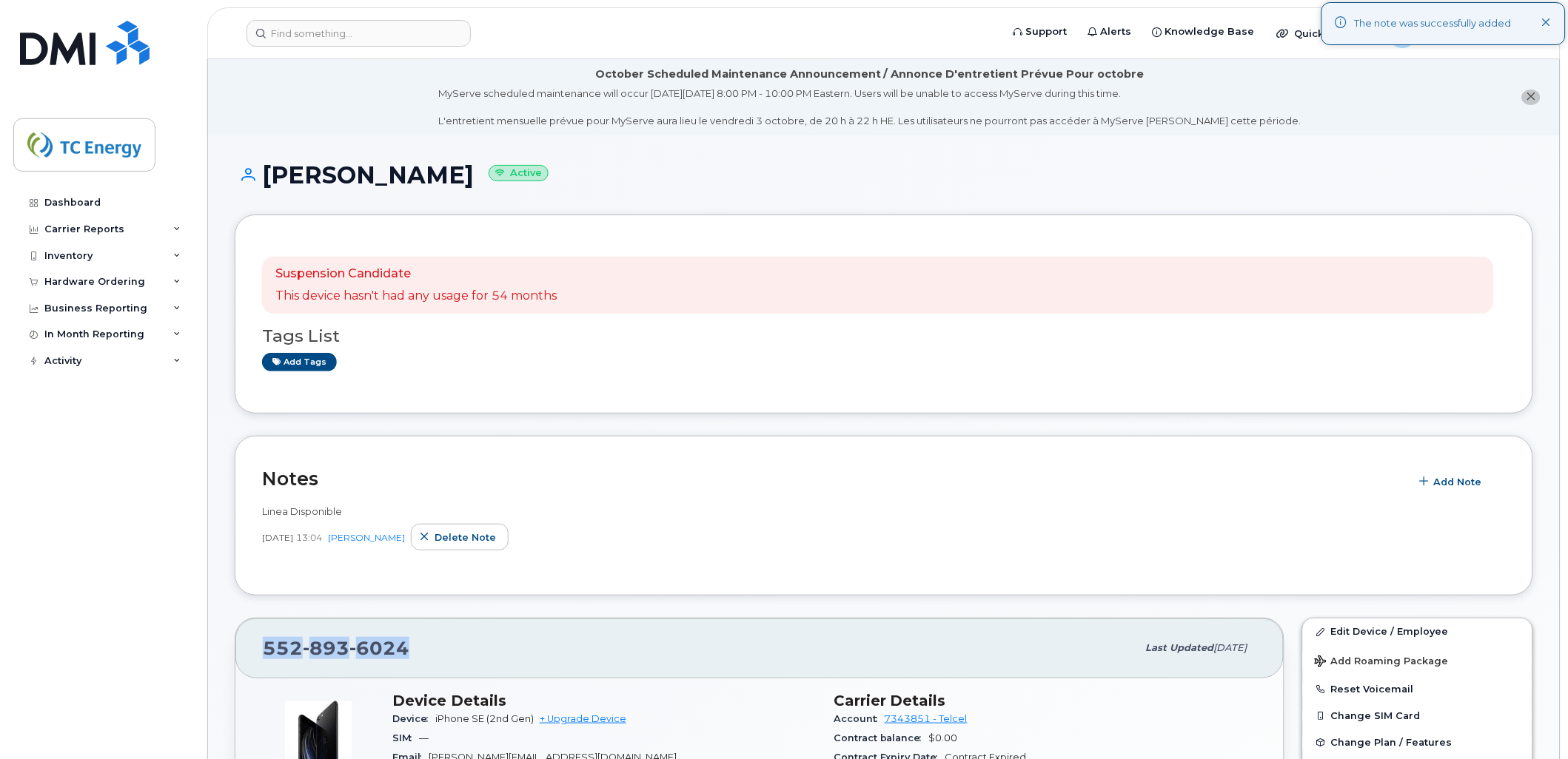
drag, startPoint x: 413, startPoint y: 658, endPoint x: 216, endPoint y: 652, distance: 197.1
copy span "[PHONE_NUMBER]"
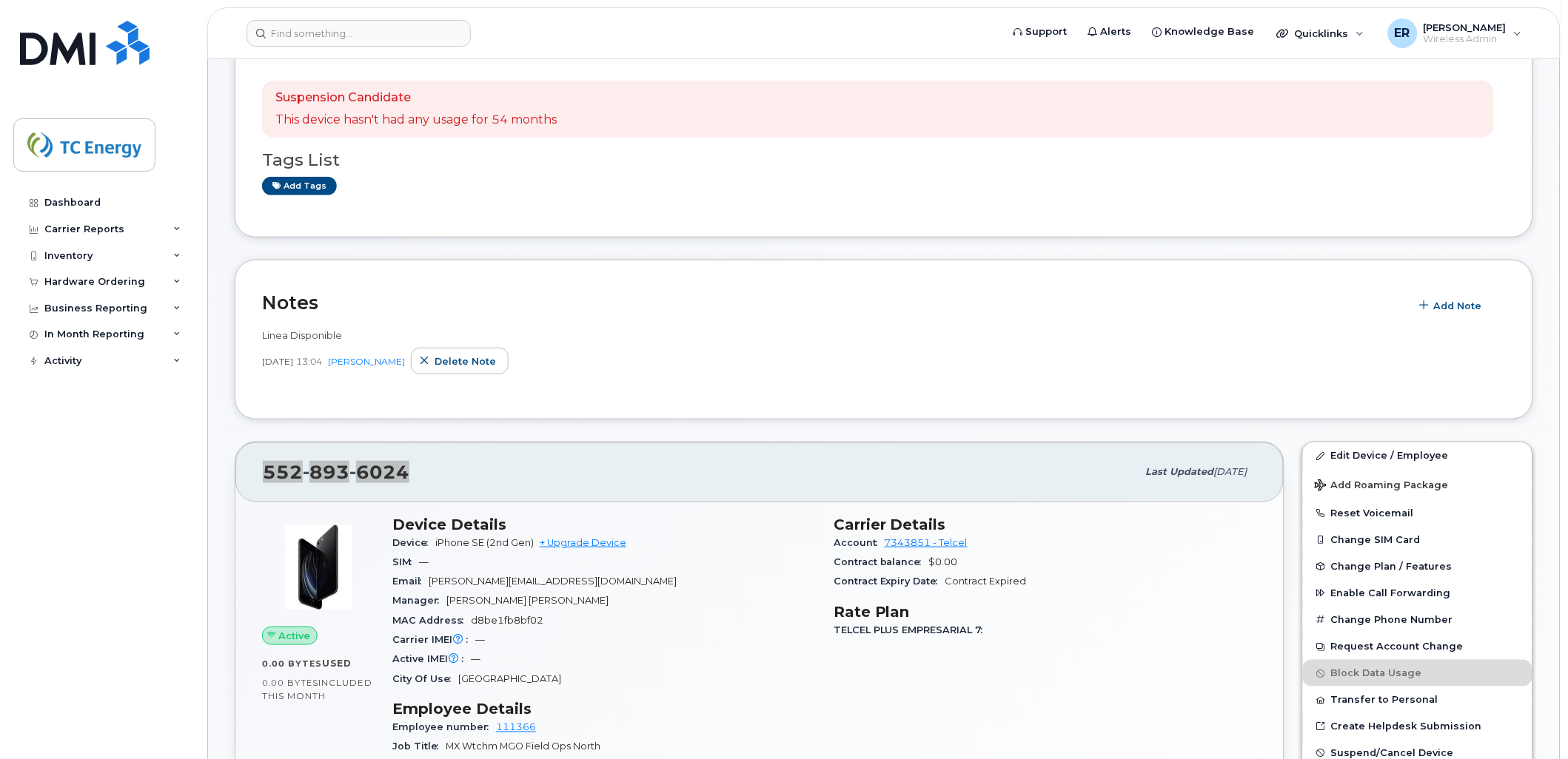
scroll to position [411, 0]
